Goal: Task Accomplishment & Management: Use online tool/utility

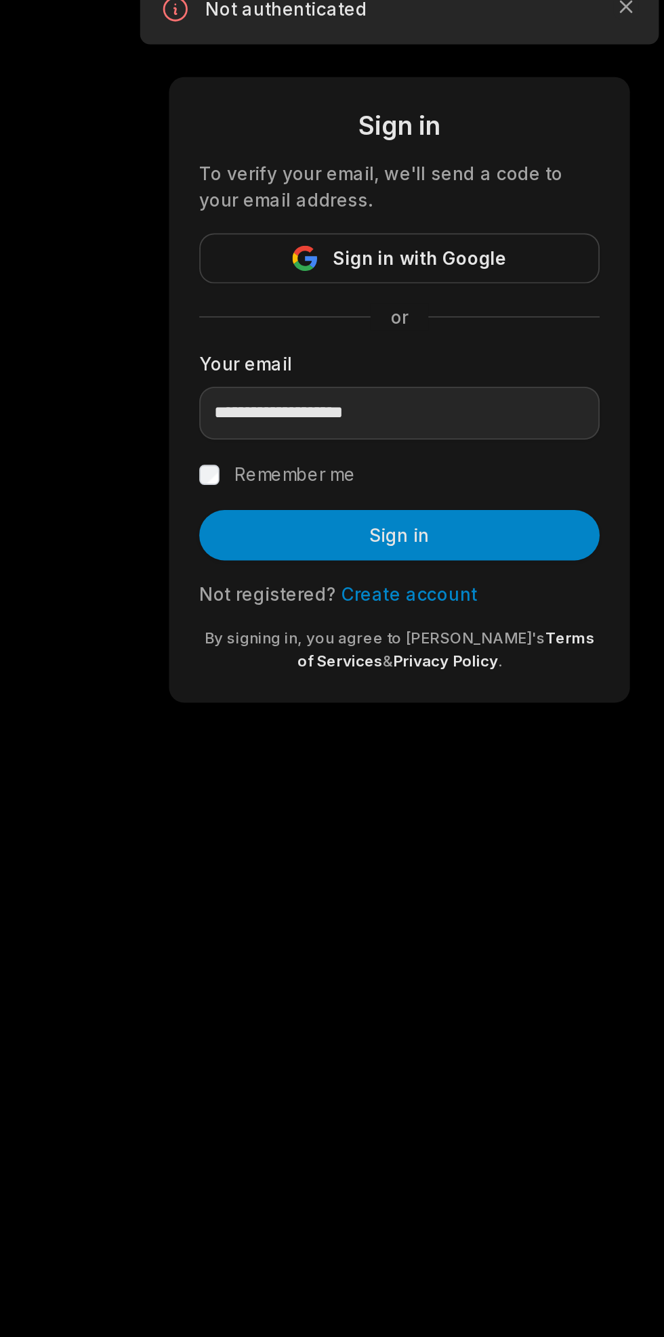
click at [392, 318] on button "Sign in" at bounding box center [331, 318] width 215 height 27
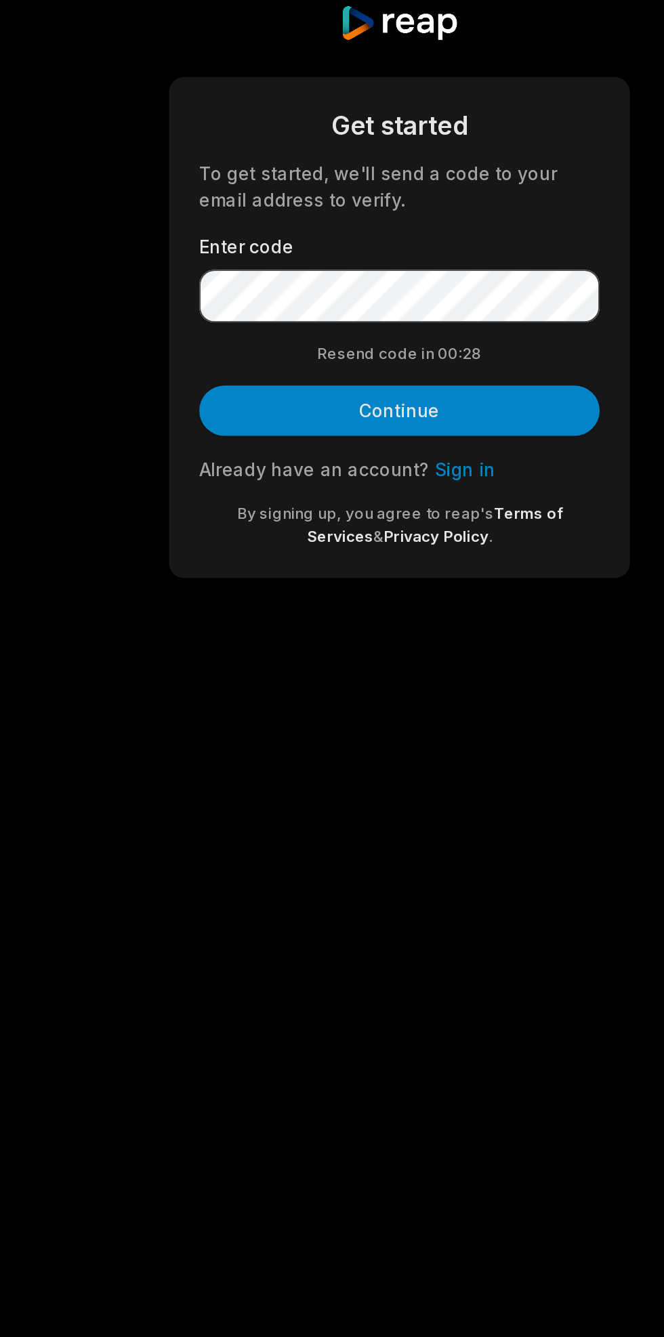
click at [392, 241] on button "Continue" at bounding box center [331, 251] width 215 height 27
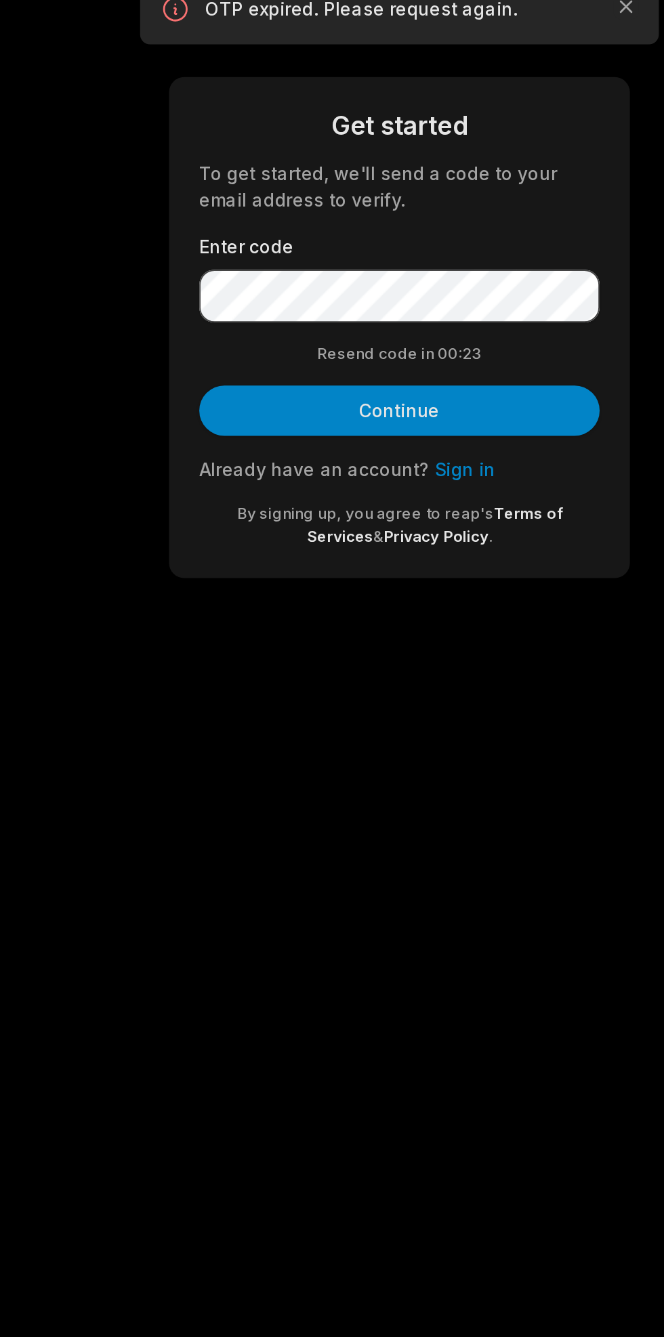
click at [386, 243] on button "Continue" at bounding box center [331, 251] width 215 height 27
click at [374, 245] on button "Continue" at bounding box center [331, 251] width 215 height 27
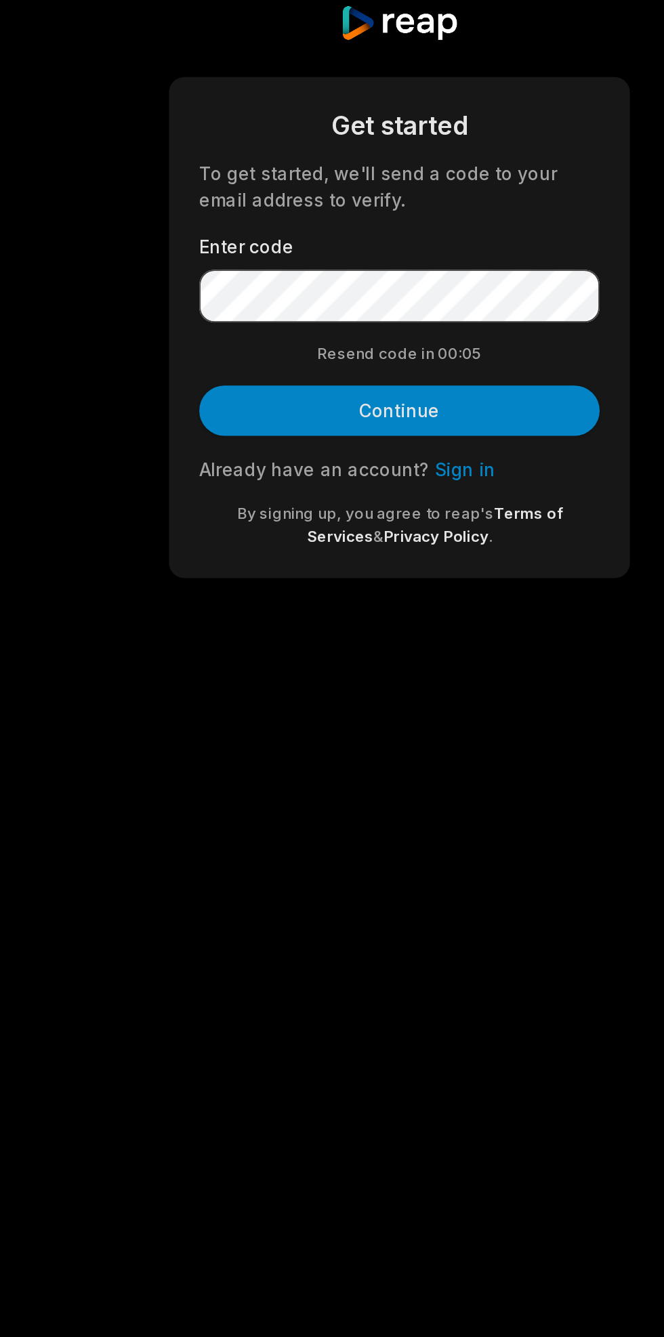
click at [411, 238] on button "Continue" at bounding box center [331, 251] width 215 height 27
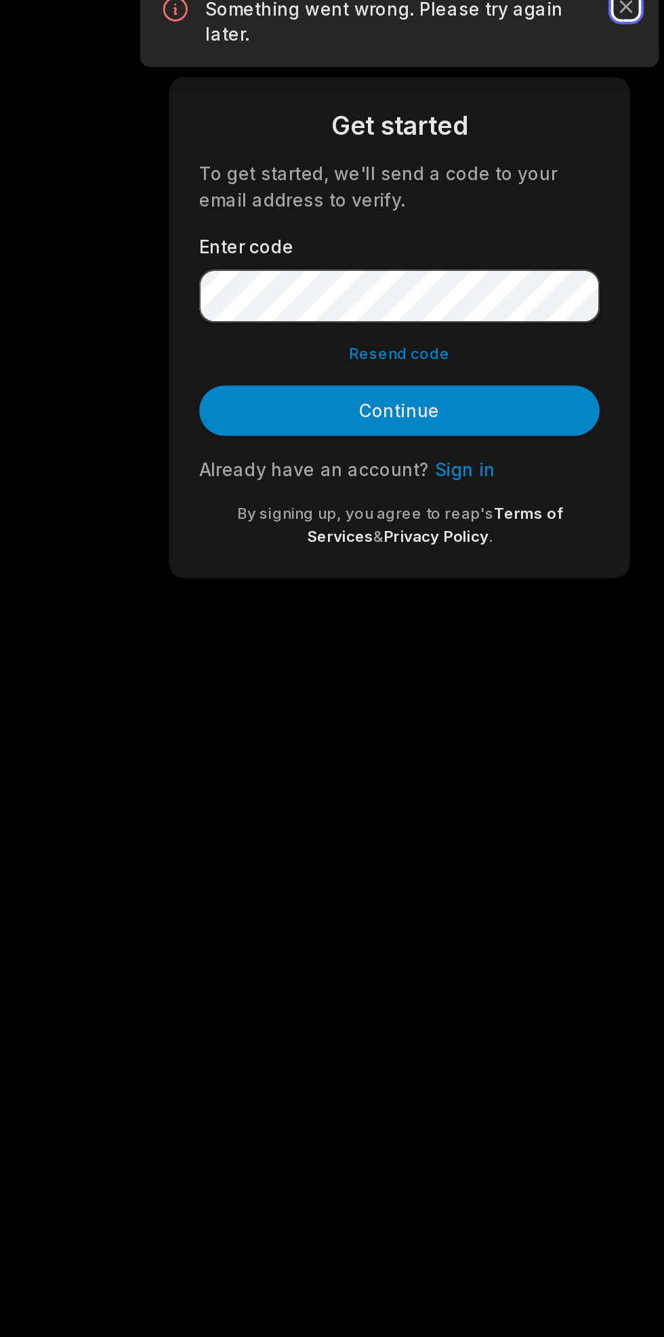
click at [453, 33] on icon "button" at bounding box center [454, 33] width 7 height 7
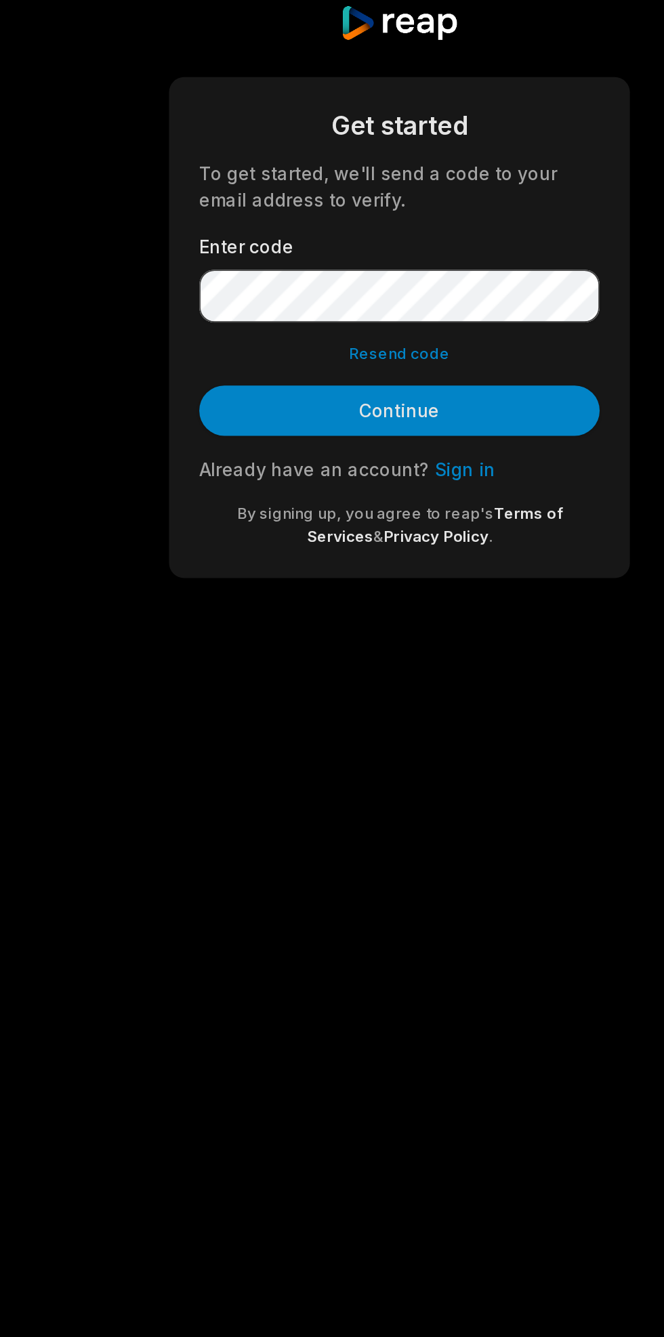
click at [339, 223] on button "Resend code" at bounding box center [332, 221] width 54 height 12
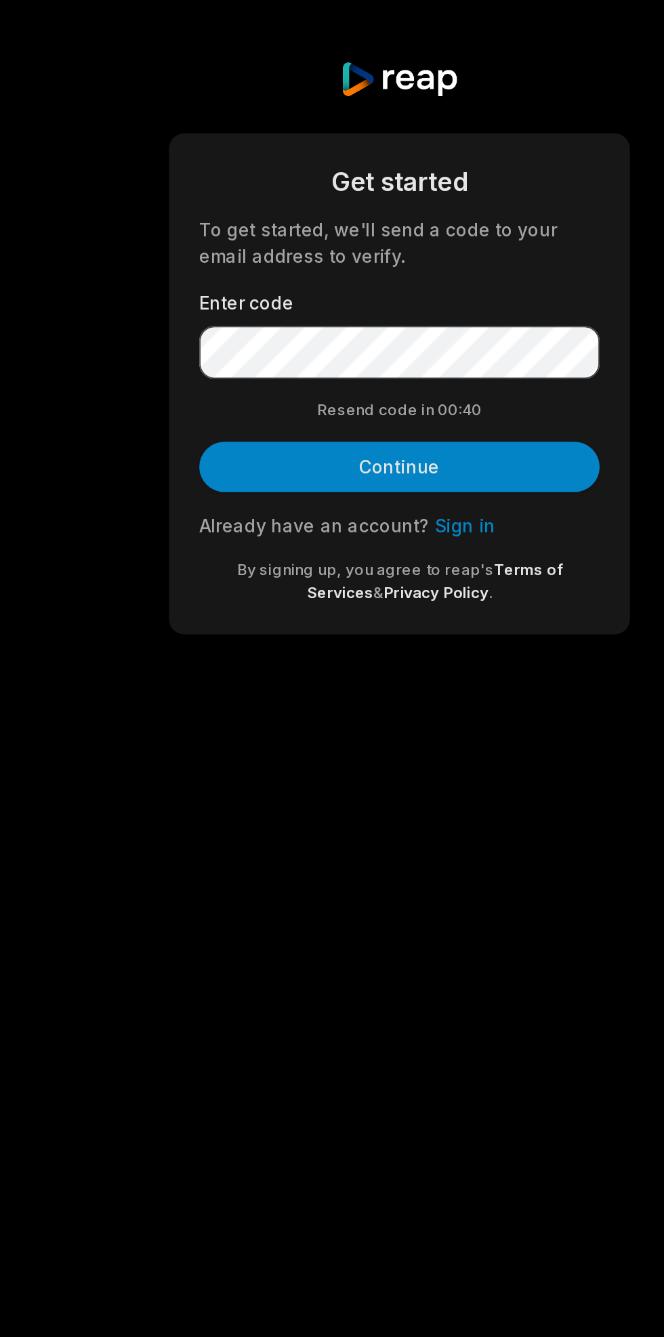
click at [394, 251] on button "Continue" at bounding box center [331, 251] width 215 height 27
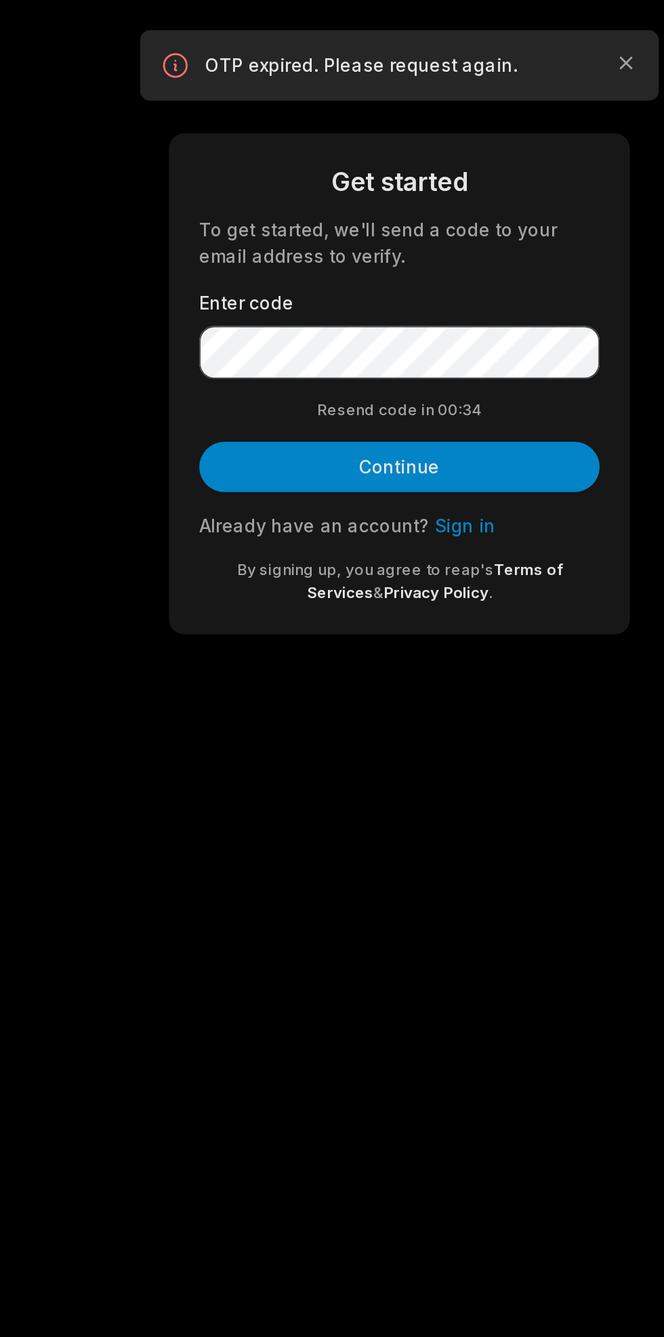
click at [358, 220] on div "Resend code in 00: 34" at bounding box center [331, 221] width 215 height 12
click at [318, 215] on div "Resend code in 00: 33" at bounding box center [331, 221] width 215 height 12
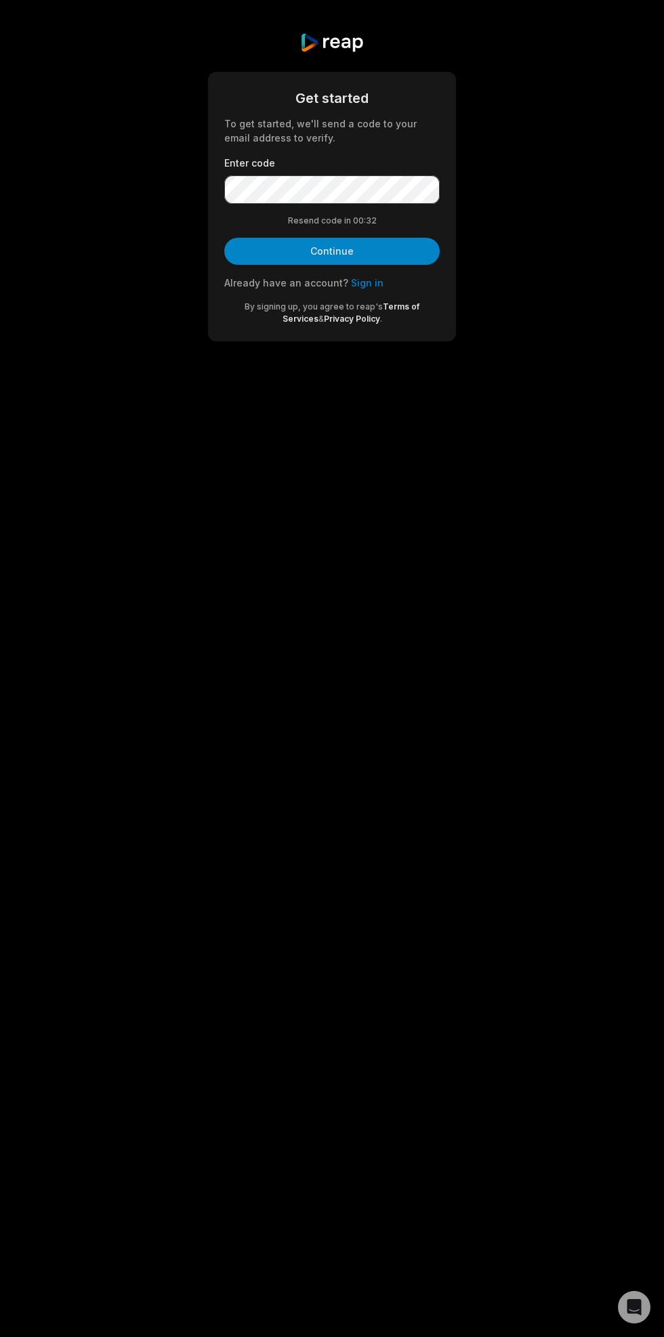
click at [295, 261] on button "Continue" at bounding box center [331, 251] width 215 height 27
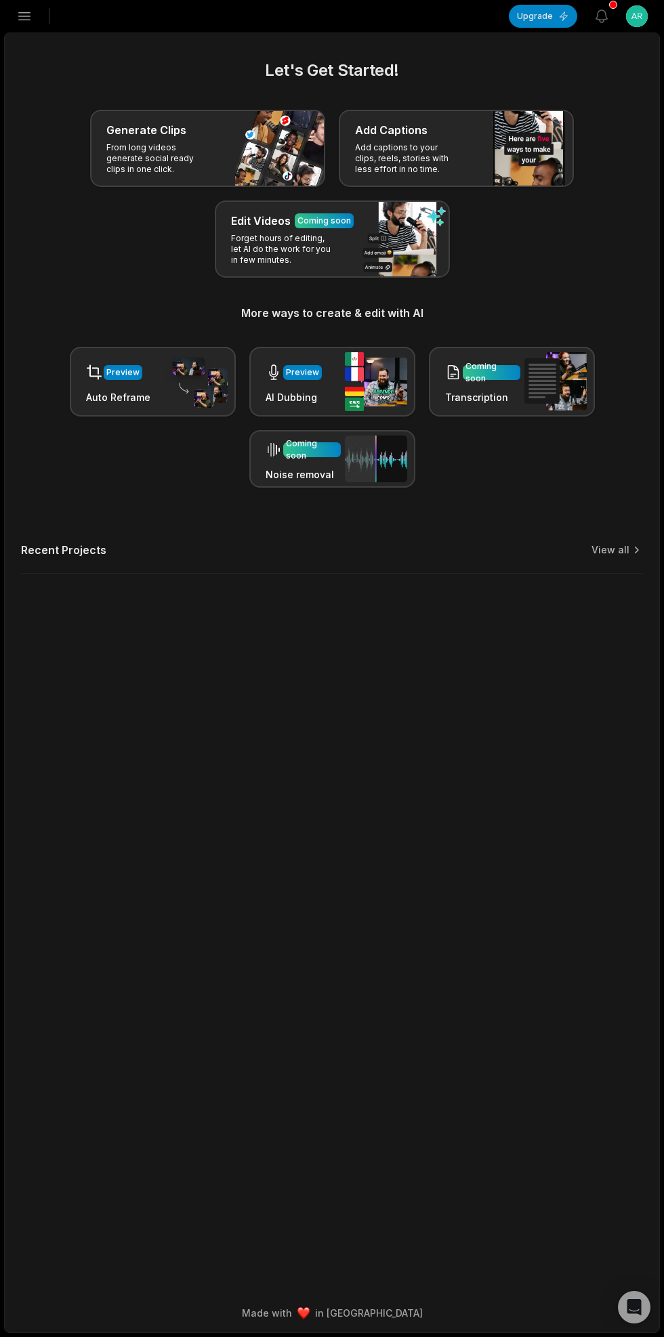
click at [398, 115] on div "Add Captions Add captions to your clips, reels, stories with less effort in no …" at bounding box center [456, 148] width 235 height 77
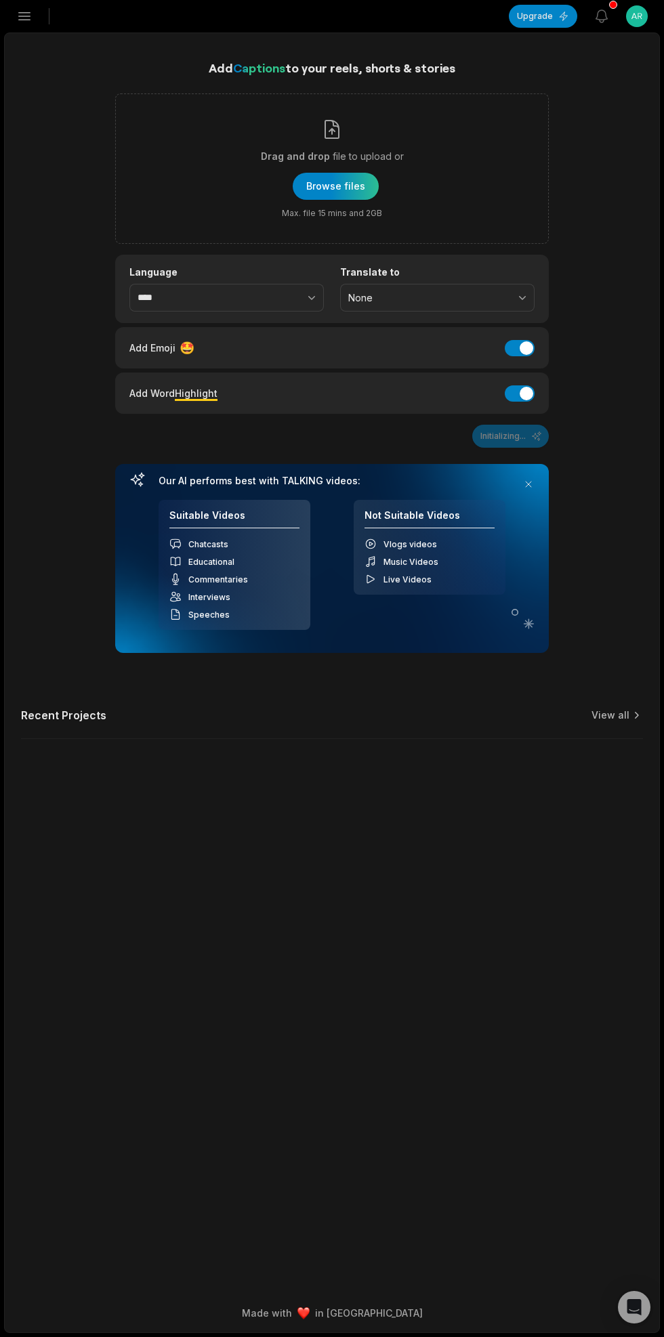
click at [303, 174] on div "button" at bounding box center [336, 186] width 86 height 27
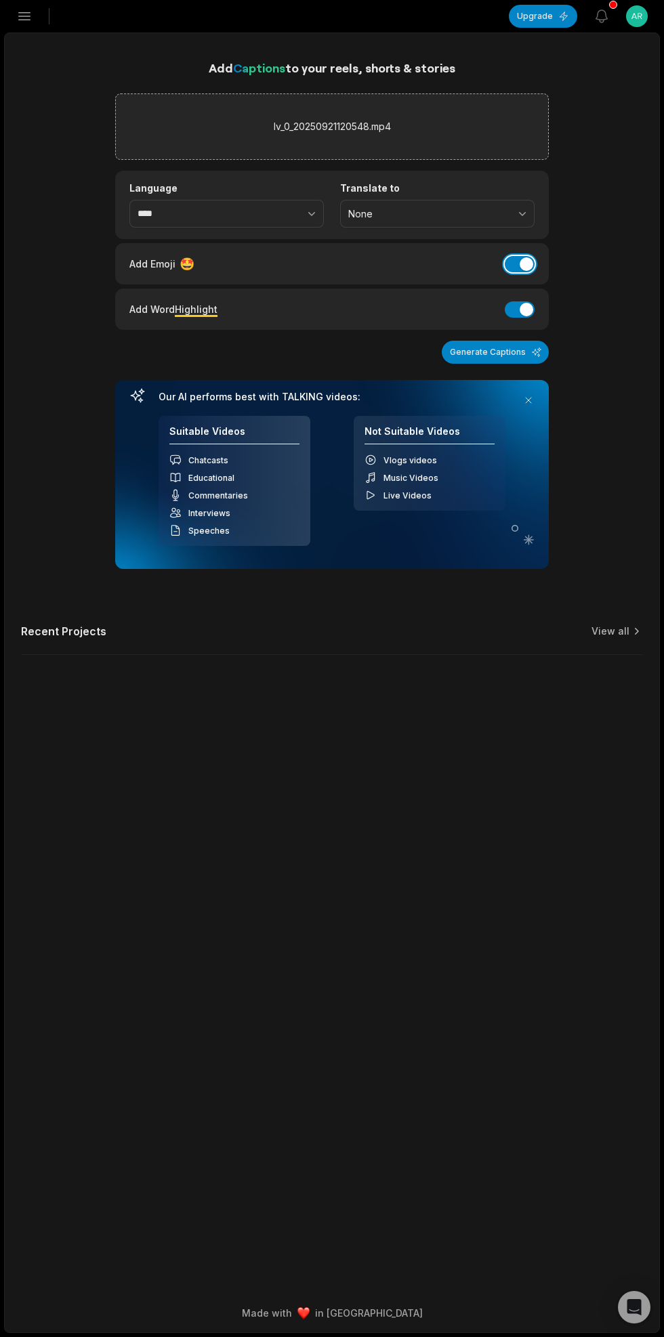
click at [527, 262] on button "Add Emoji" at bounding box center [520, 264] width 30 height 16
click at [522, 261] on button "Add Emoji" at bounding box center [520, 264] width 30 height 16
click at [481, 348] on button "Generate Captions" at bounding box center [495, 352] width 107 height 23
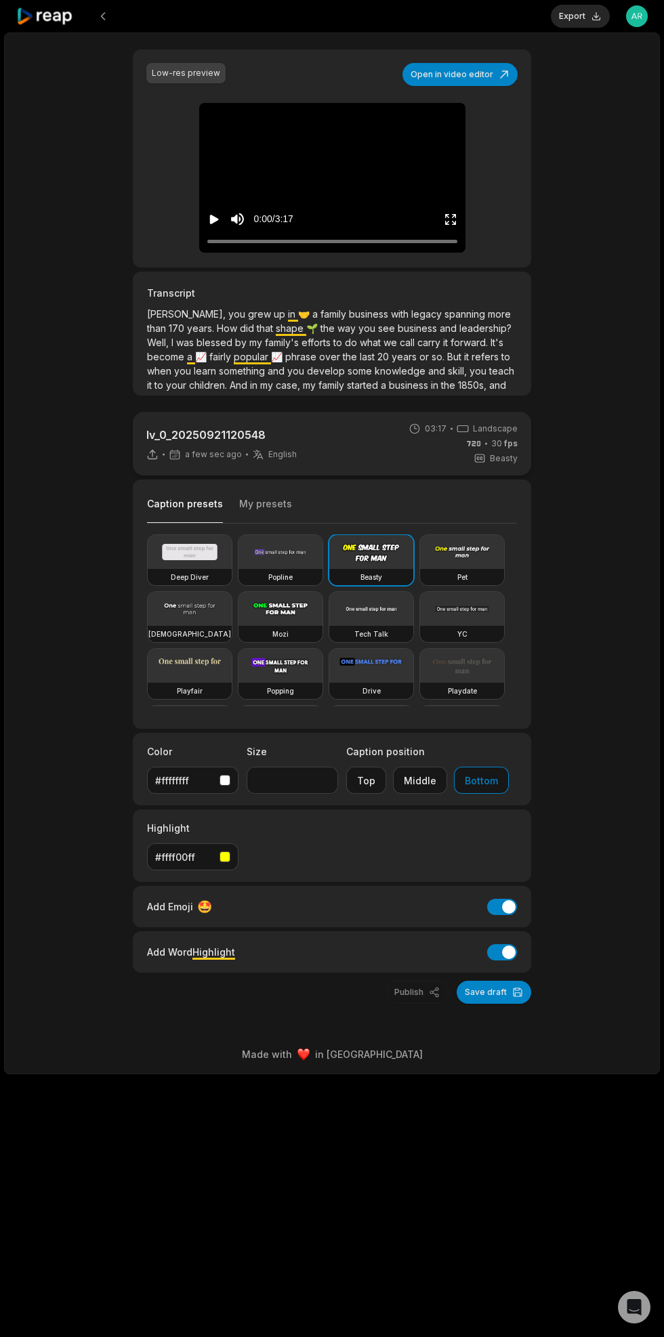
click at [213, 218] on icon "Play video" at bounding box center [213, 219] width 9 height 9
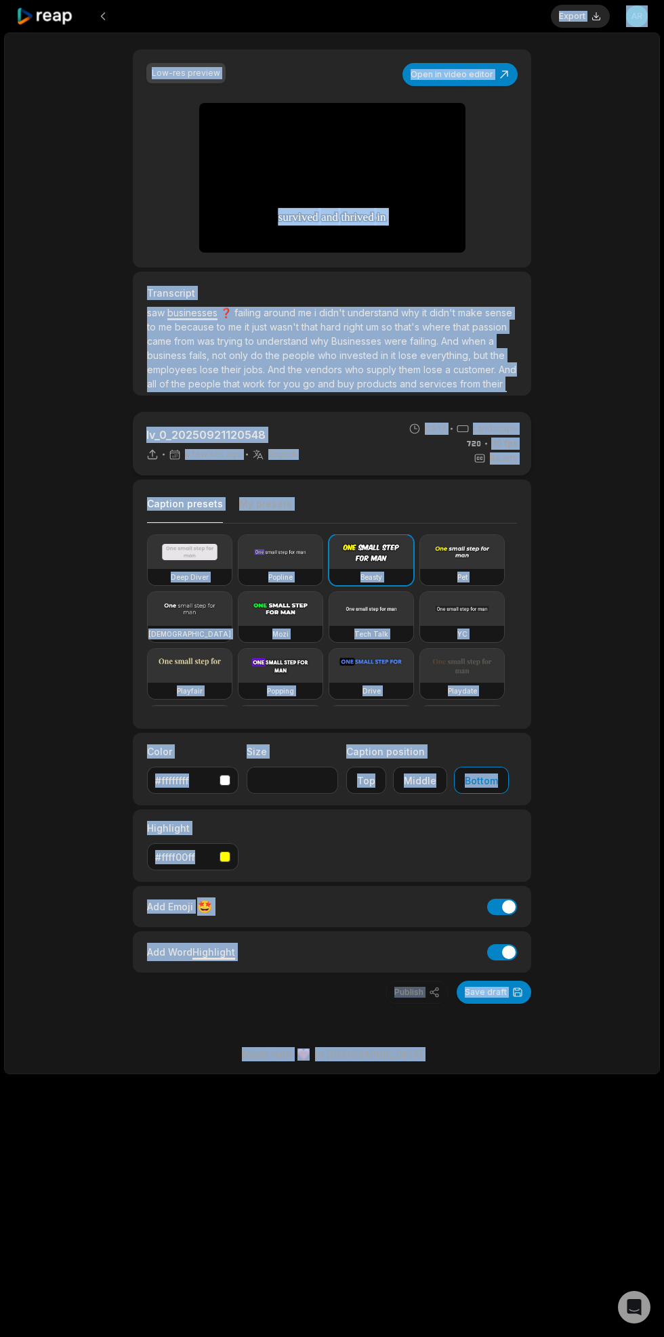
copy p "that hard right um so that's where that passion came from was trying to underst…"
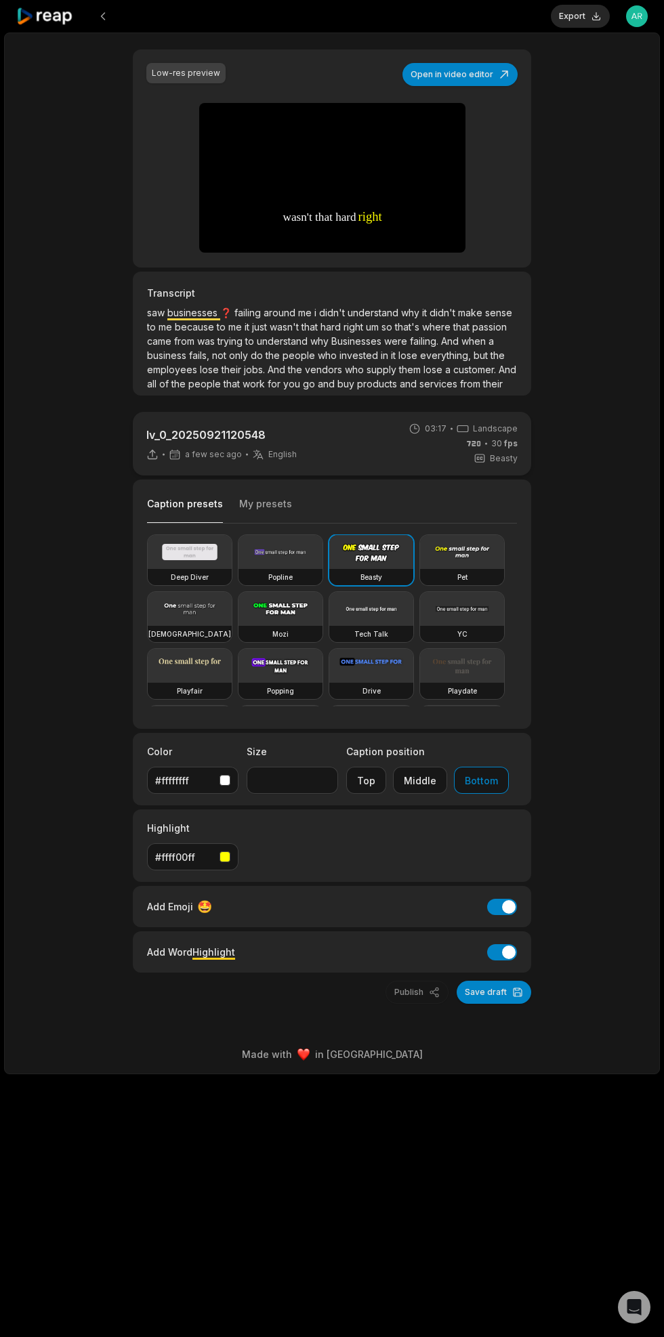
click at [268, 602] on video at bounding box center [280, 609] width 84 height 34
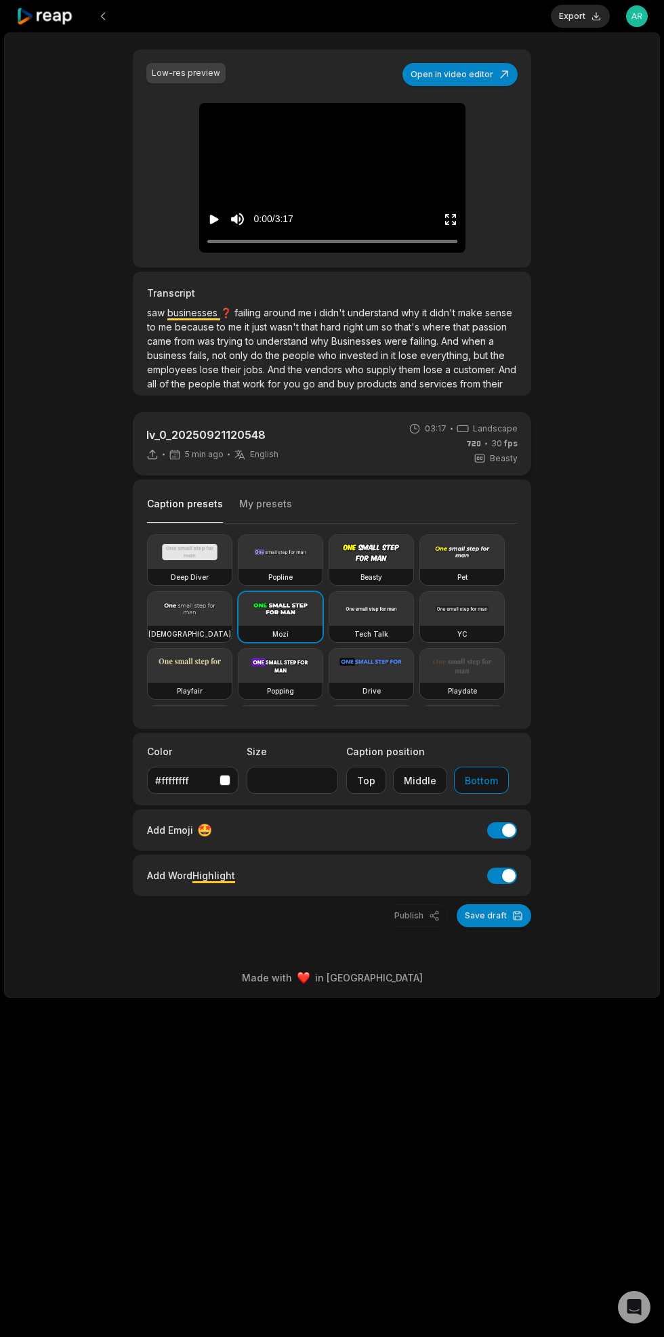
click at [208, 215] on icon "Play video" at bounding box center [214, 220] width 14 height 14
click at [376, 554] on video at bounding box center [371, 552] width 84 height 34
type input "**"
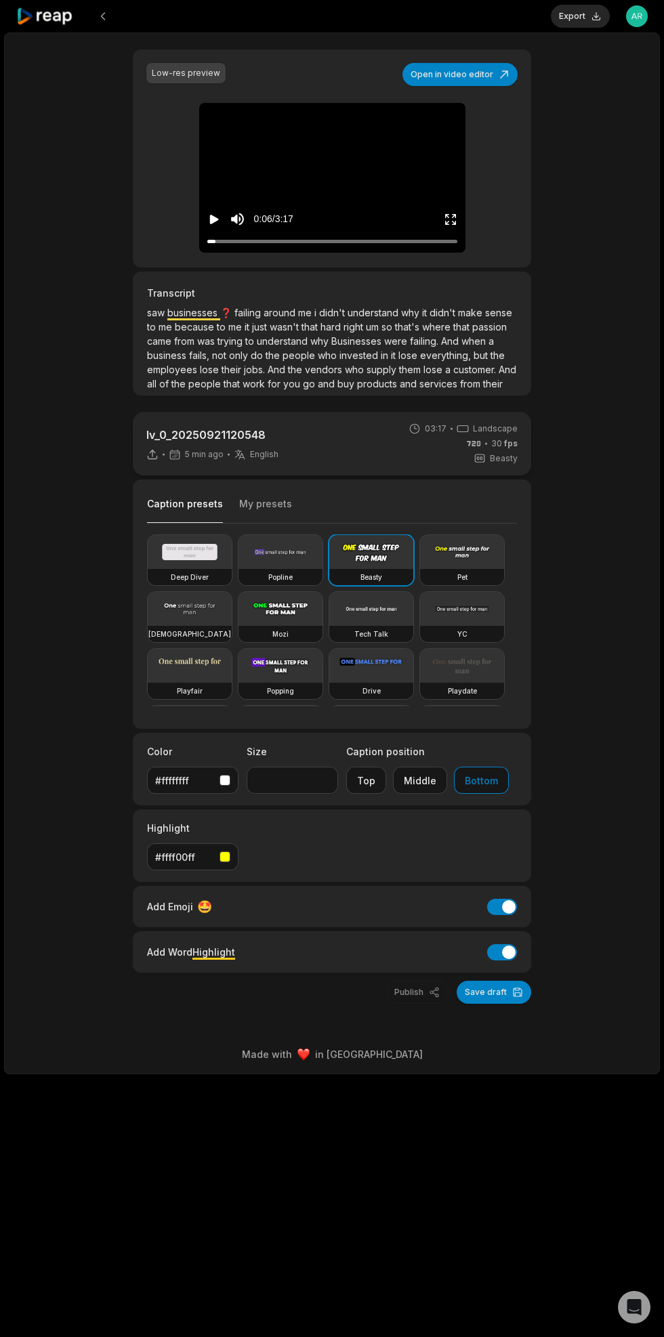
click at [217, 182] on div "0:06 / 3:17" at bounding box center [332, 216] width 266 height 73
click at [206, 204] on div "0:06 / 3:17" at bounding box center [332, 216] width 266 height 73
click at [301, 134] on video at bounding box center [332, 118] width 62 height 31
click at [213, 218] on icon "Play video" at bounding box center [213, 219] width 9 height 9
click at [582, 20] on button "Export" at bounding box center [580, 16] width 59 height 23
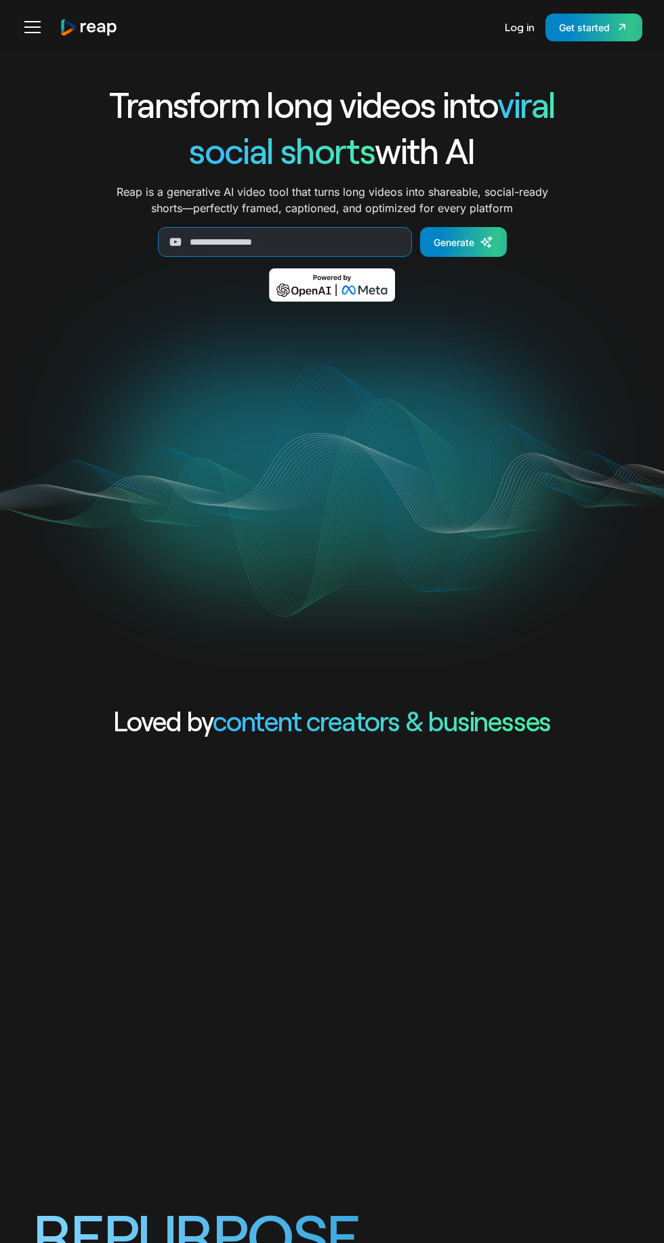
click at [521, 26] on link "Log in" at bounding box center [520, 27] width 30 height 33
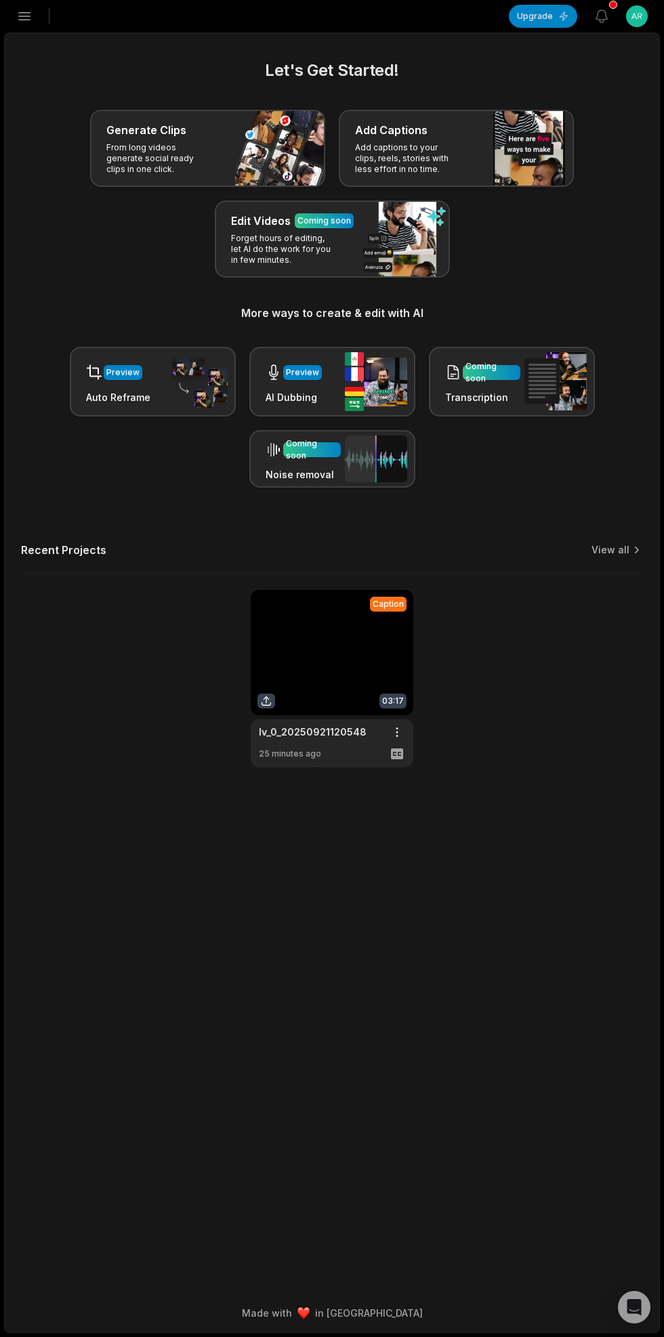
click at [24, 13] on icon "button" at bounding box center [25, 16] width 12 height 7
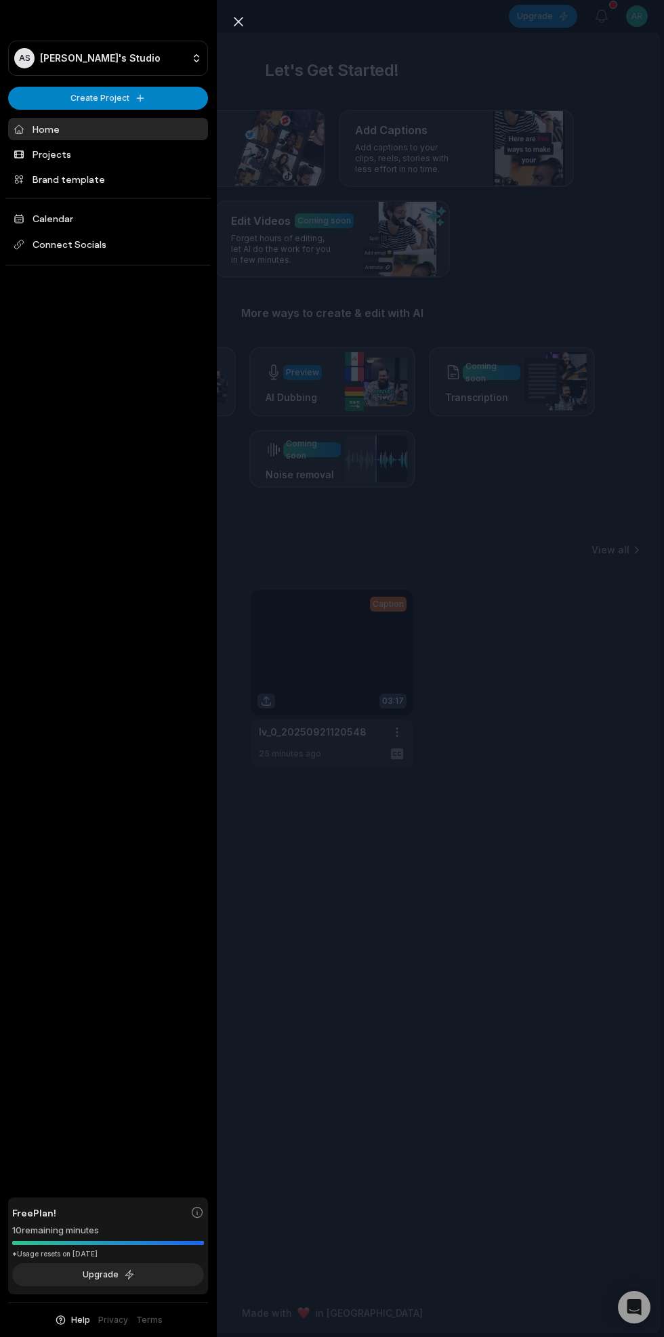
click at [45, 144] on link "Projects" at bounding box center [108, 154] width 200 height 22
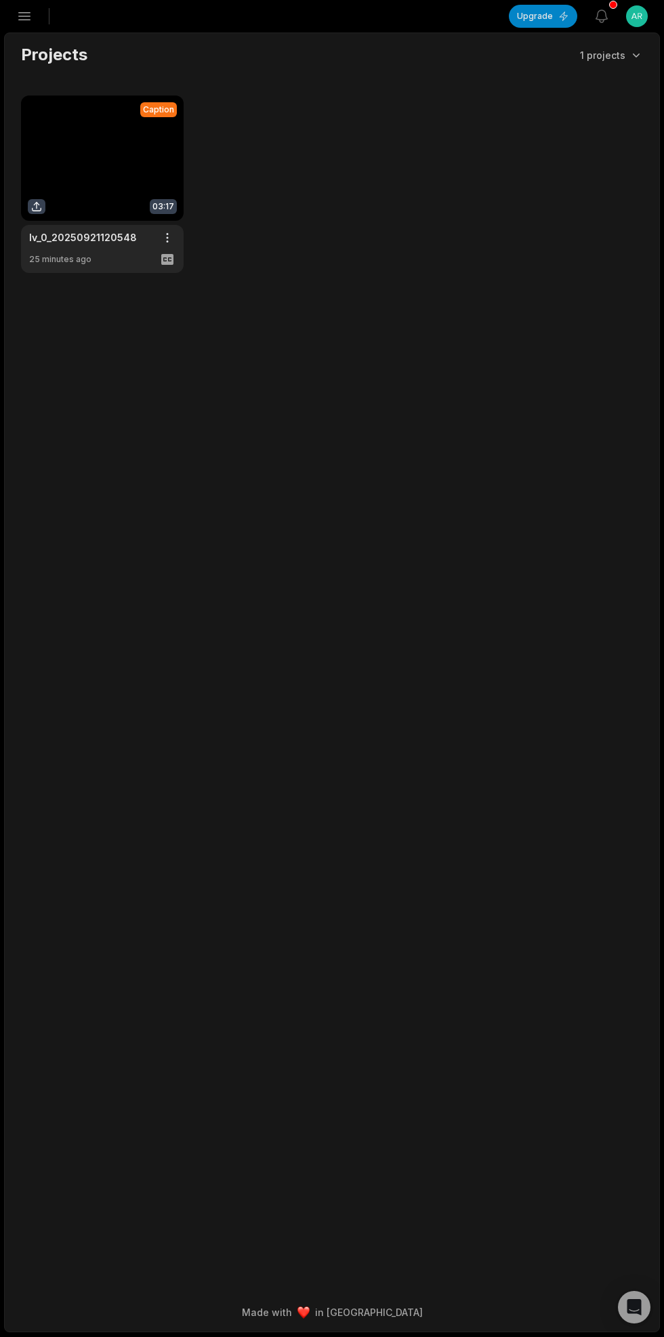
click at [54, 186] on link at bounding box center [102, 185] width 163 height 178
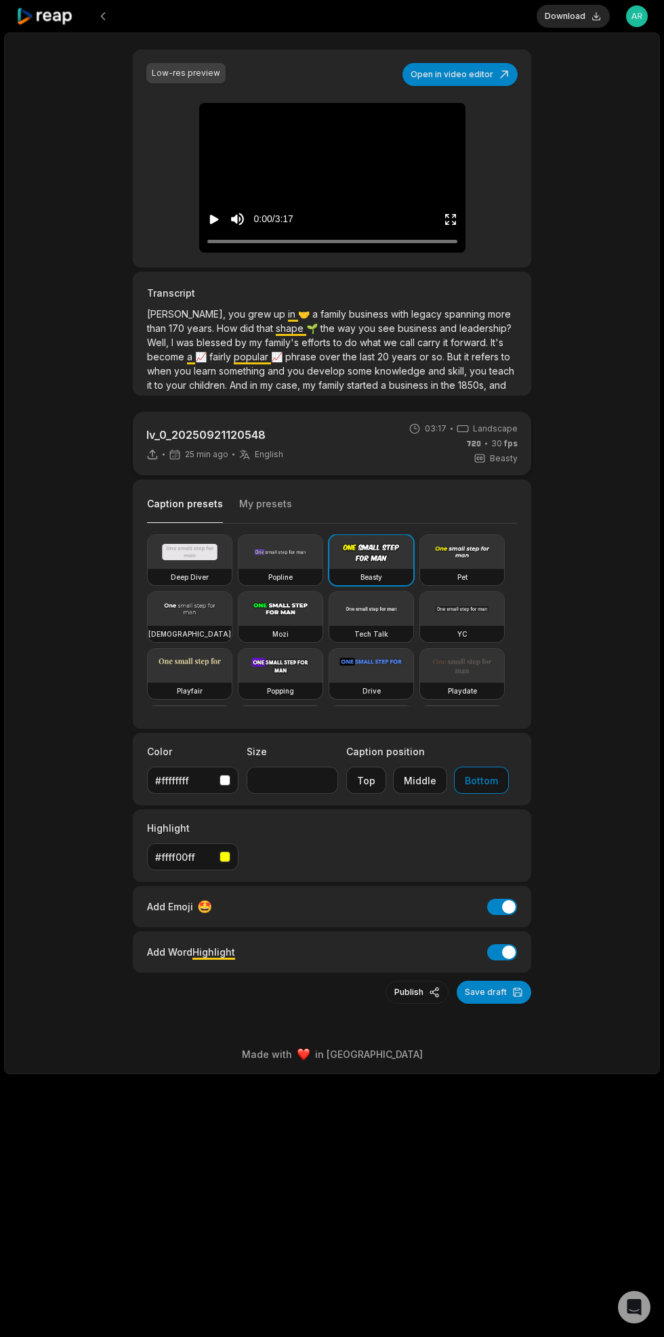
click at [489, 990] on button "Save draft" at bounding box center [494, 992] width 75 height 23
click at [592, 26] on button "Export" at bounding box center [580, 16] width 59 height 23
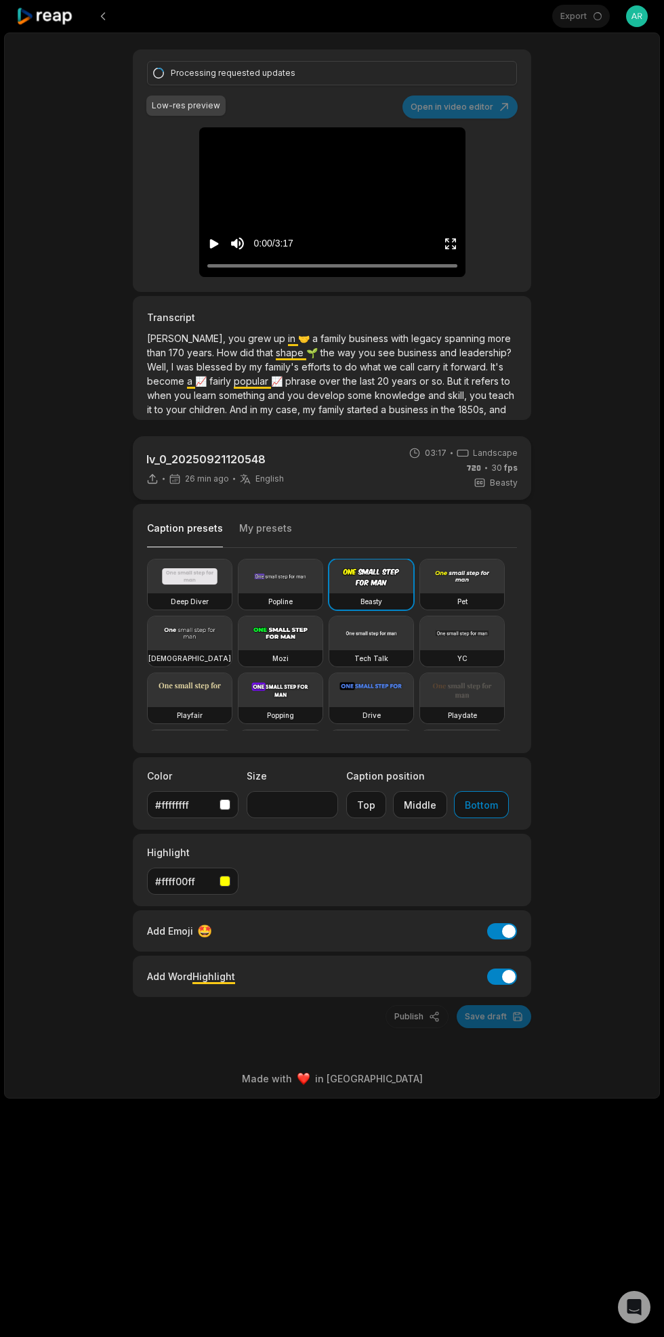
click at [203, 246] on div "0:00 / 3:17" at bounding box center [332, 240] width 266 height 73
click at [213, 243] on icon "Pause video" at bounding box center [214, 244] width 14 height 14
